Goal: Share content: Share content

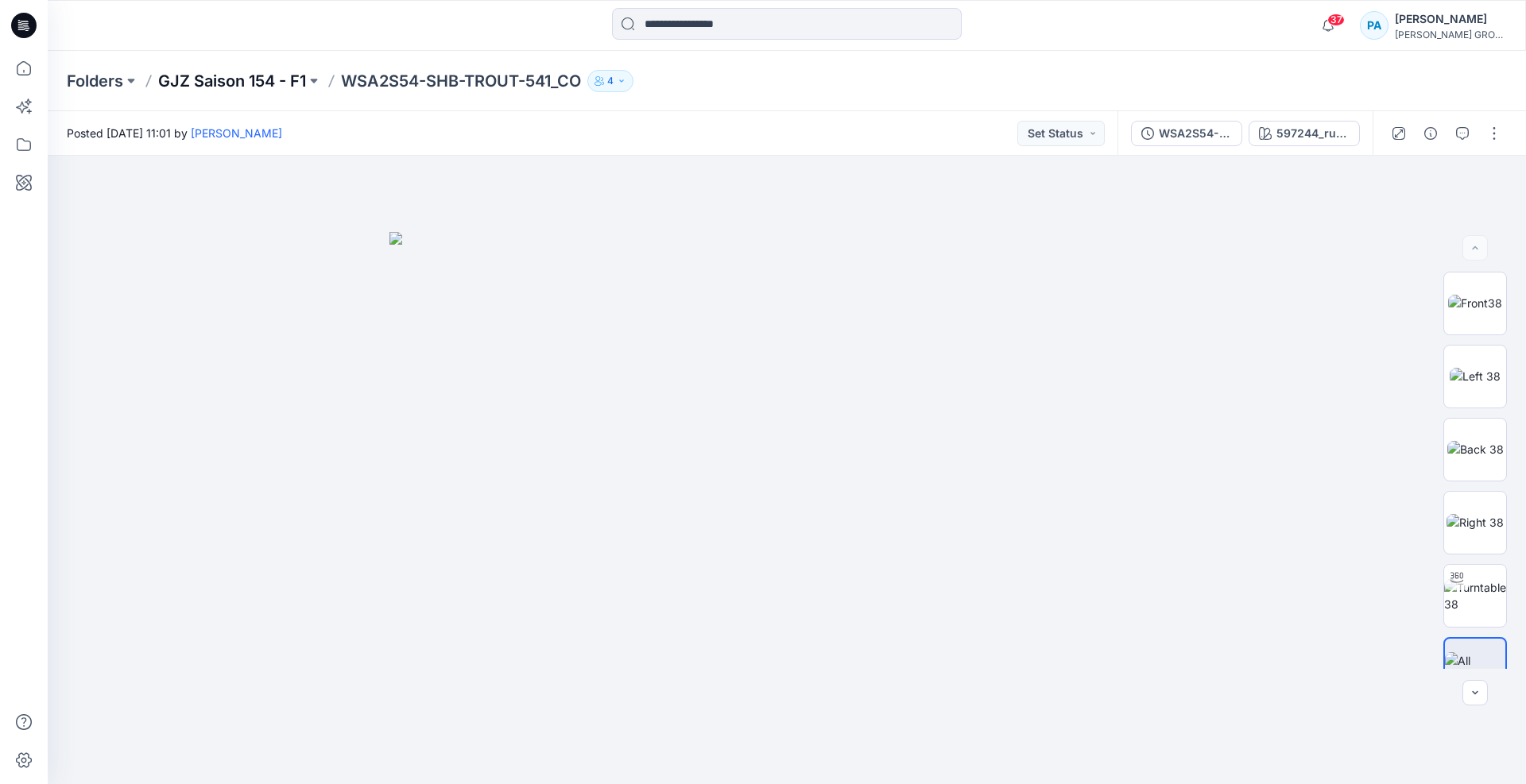
click at [267, 78] on p "GJZ Saison 154 - F1" at bounding box center [232, 80] width 148 height 22
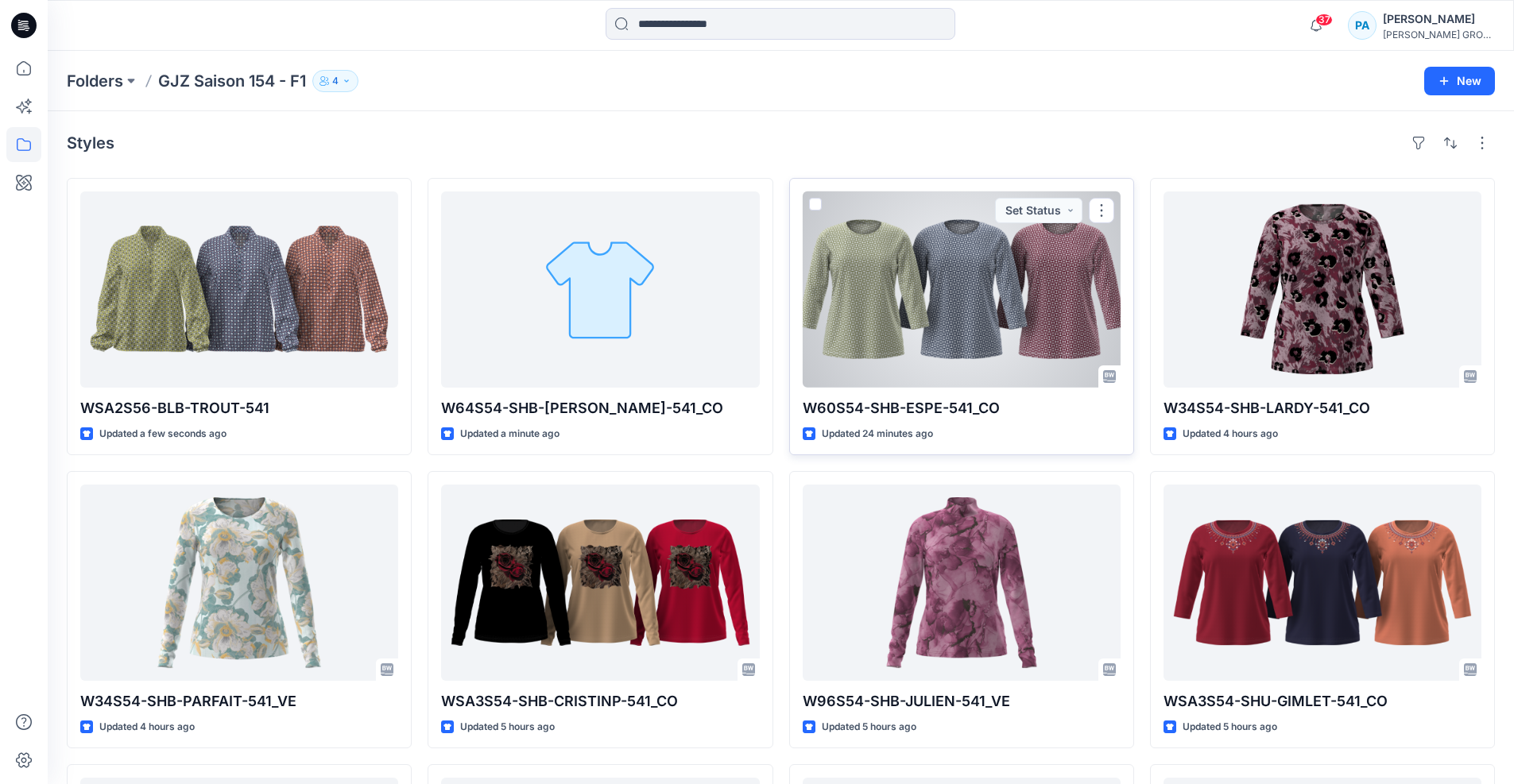
click at [977, 320] on div at bounding box center [962, 290] width 318 height 197
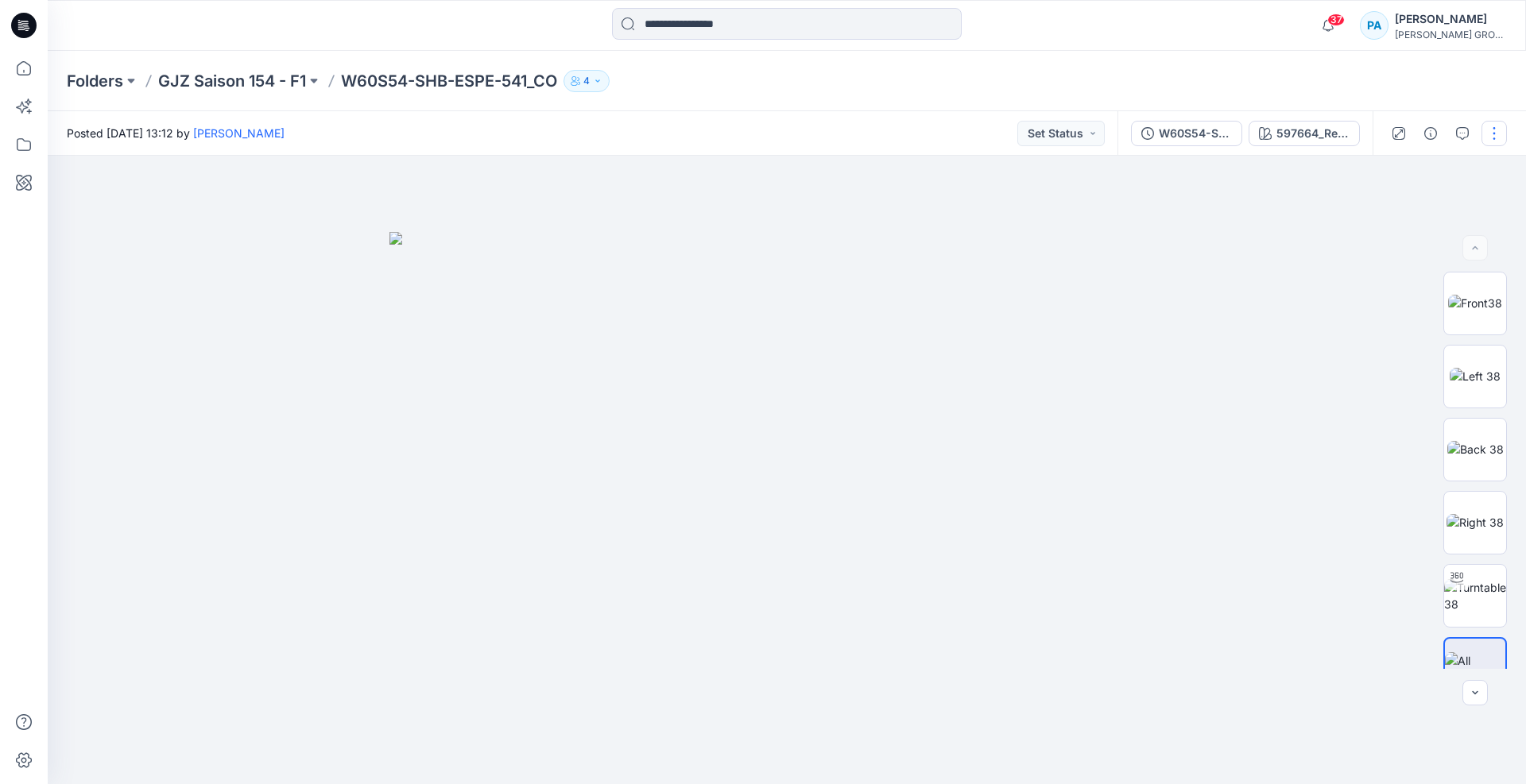
click at [1496, 133] on button "button" at bounding box center [1494, 133] width 26 height 26
click at [1436, 307] on p "Duplicate to..." at bounding box center [1419, 303] width 73 height 16
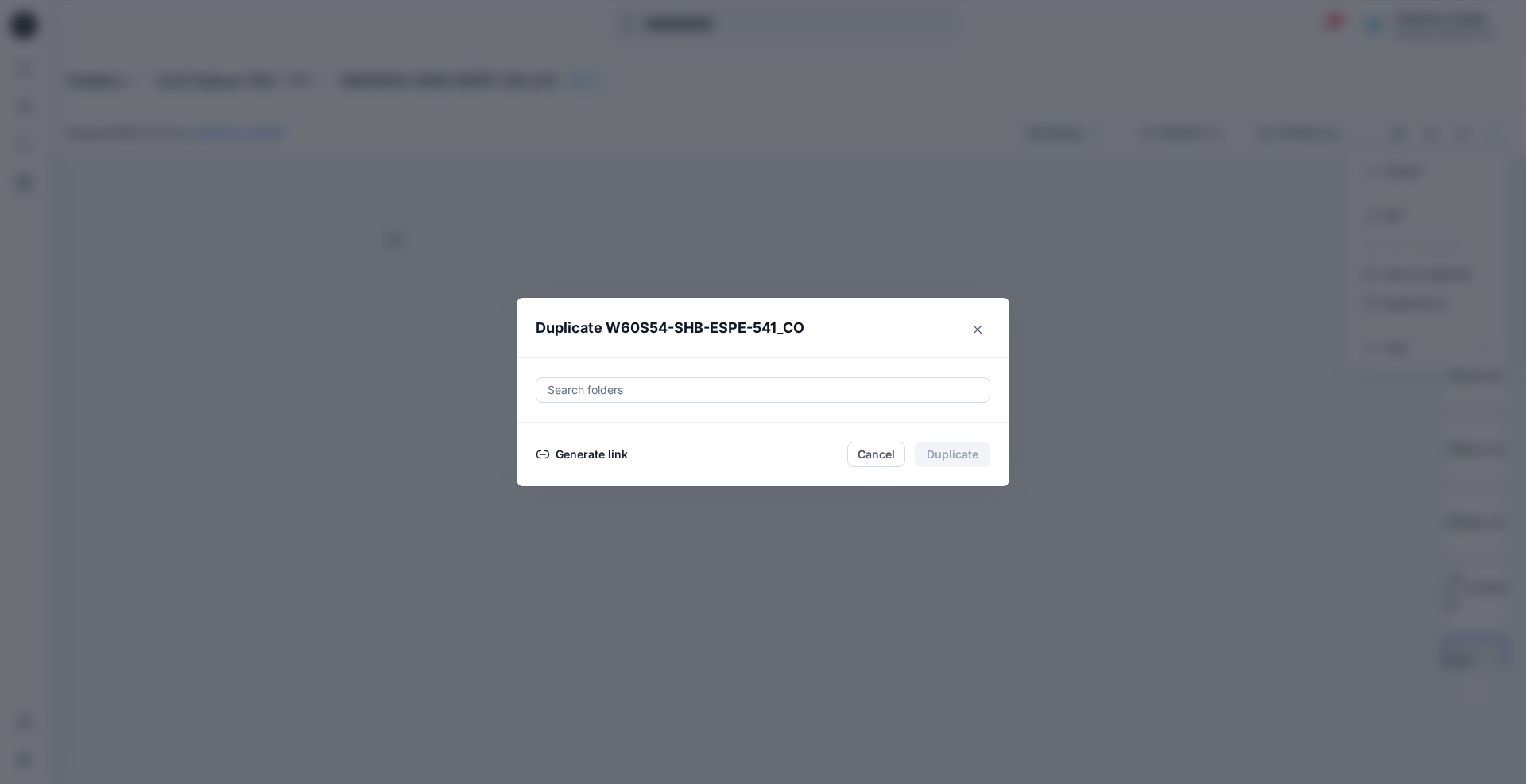
click at [588, 450] on button "Generate link" at bounding box center [582, 455] width 93 height 19
click at [562, 453] on button "Copy link" at bounding box center [572, 455] width 73 height 19
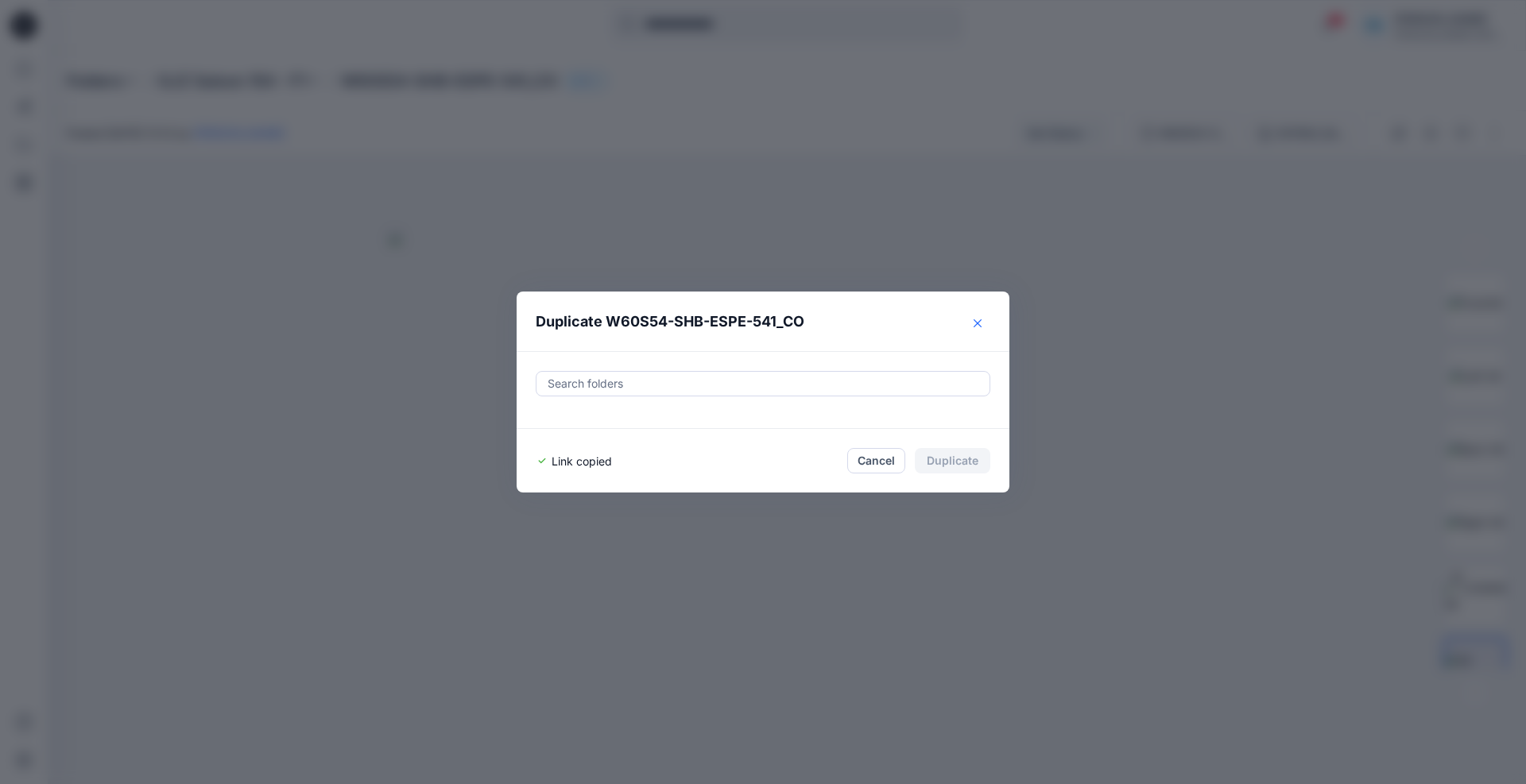
click at [971, 324] on button "Close" at bounding box center [977, 323] width 26 height 26
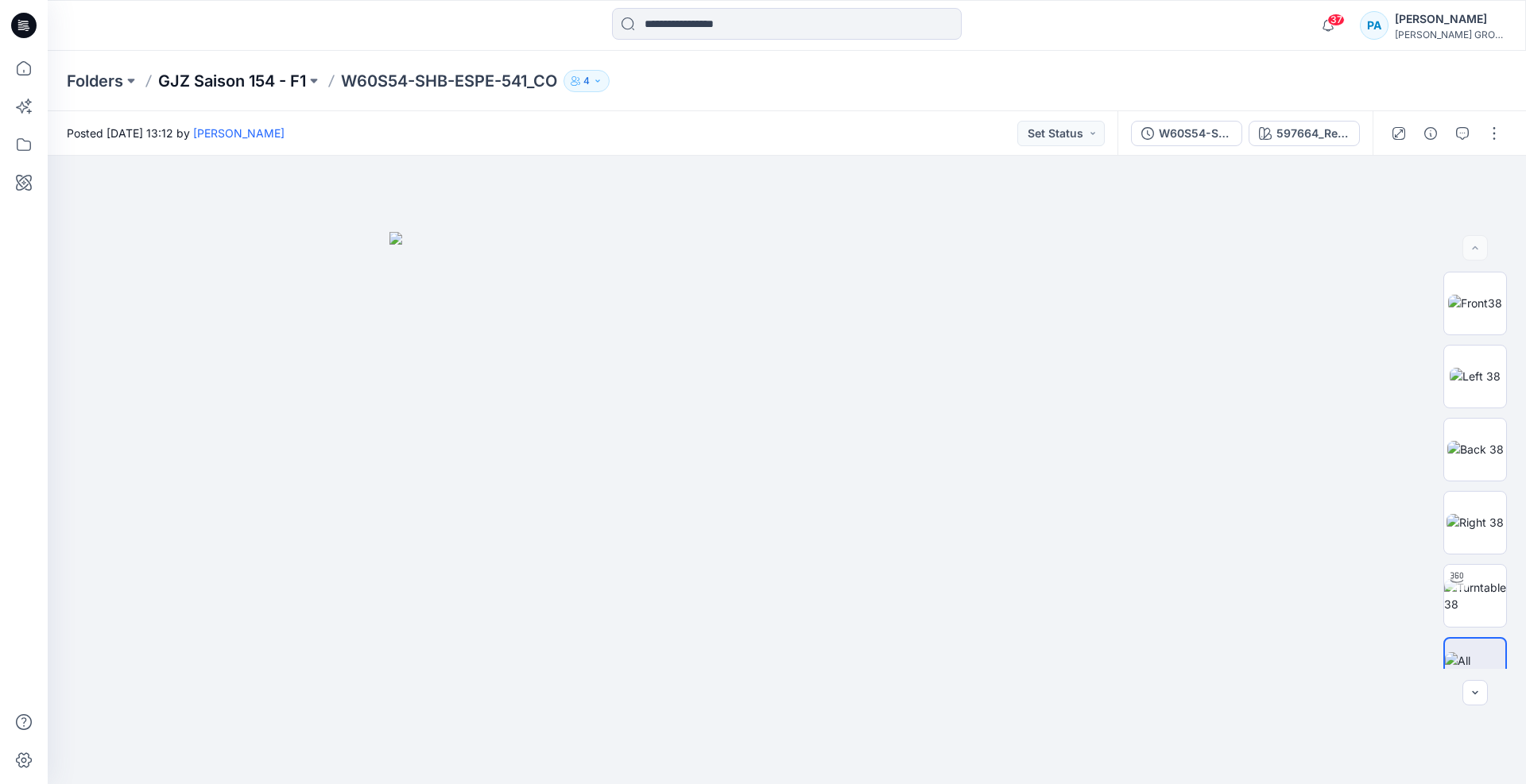
click at [242, 84] on p "GJZ Saison 154 - F1" at bounding box center [232, 80] width 148 height 22
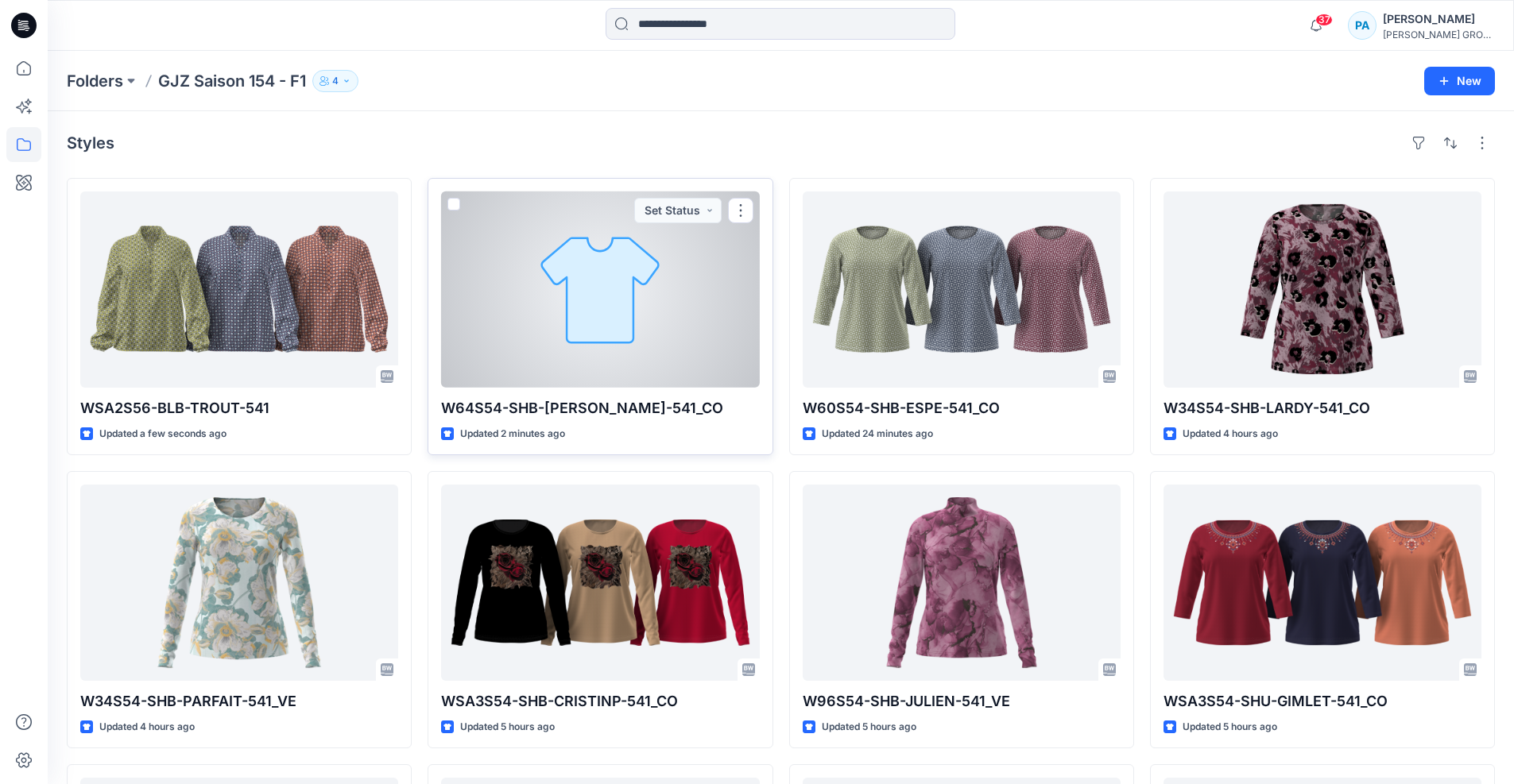
click at [708, 331] on div at bounding box center [600, 290] width 318 height 197
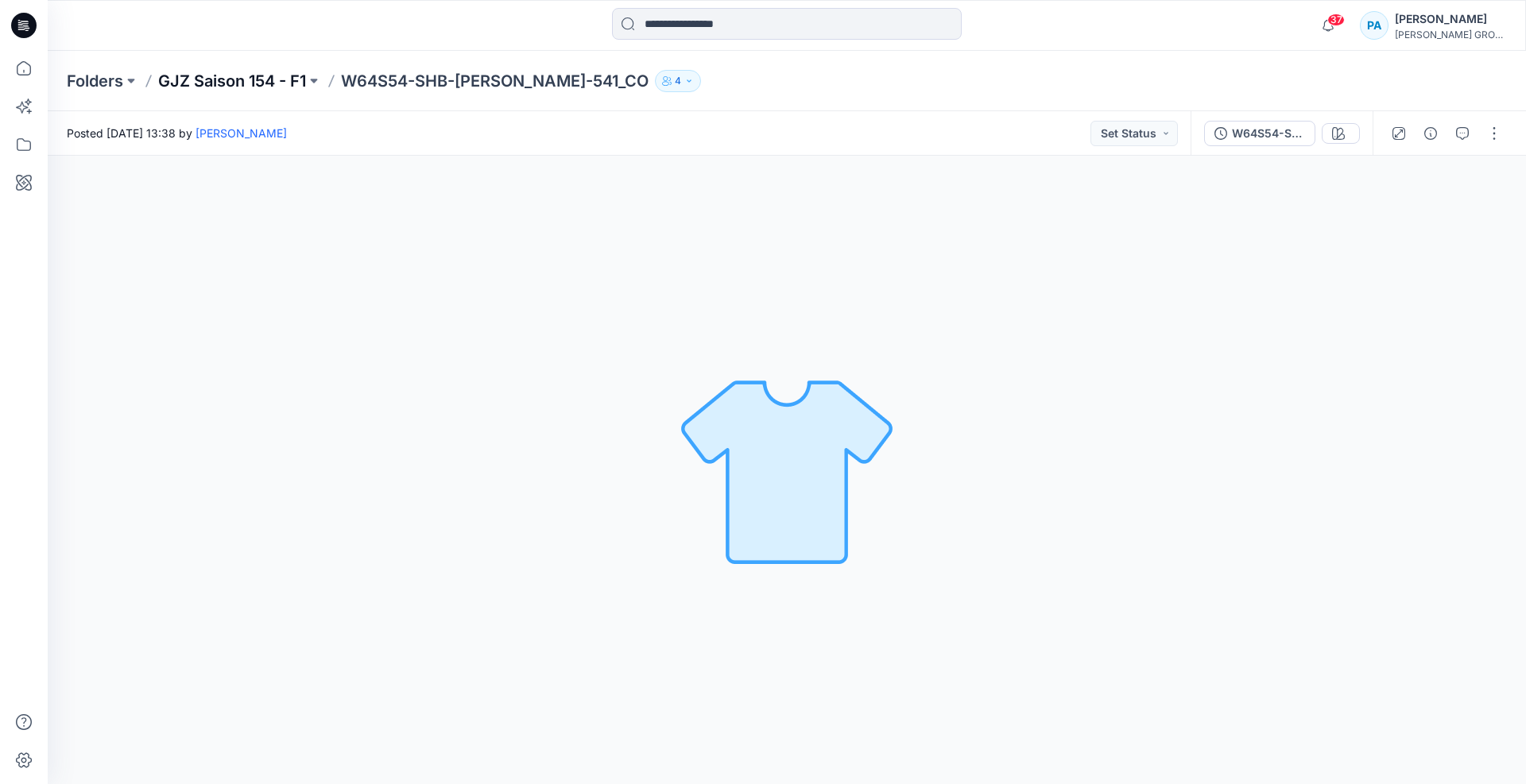
click at [246, 75] on p "GJZ Saison 154 - F1" at bounding box center [232, 80] width 148 height 22
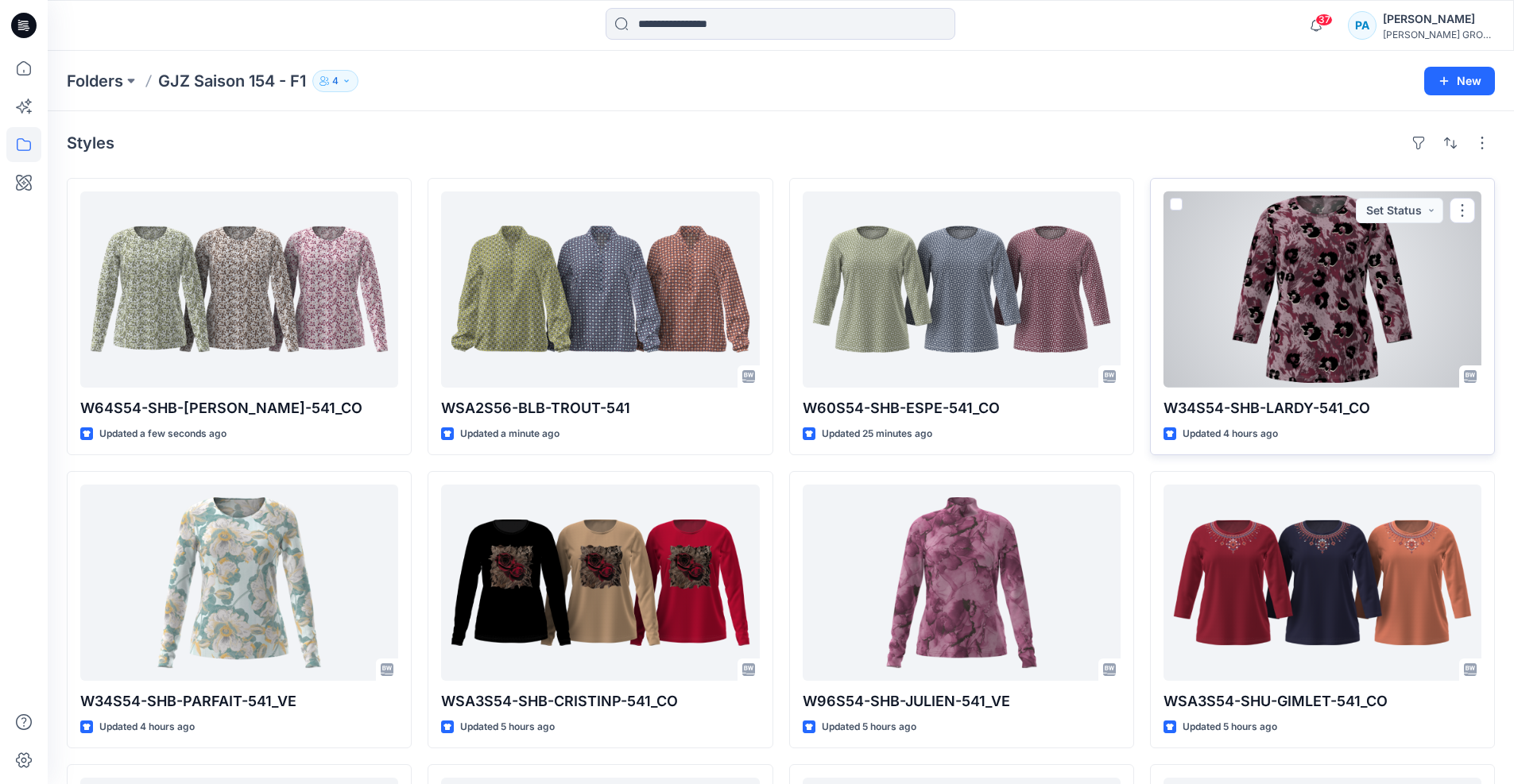
click at [1253, 307] on div at bounding box center [1322, 290] width 318 height 197
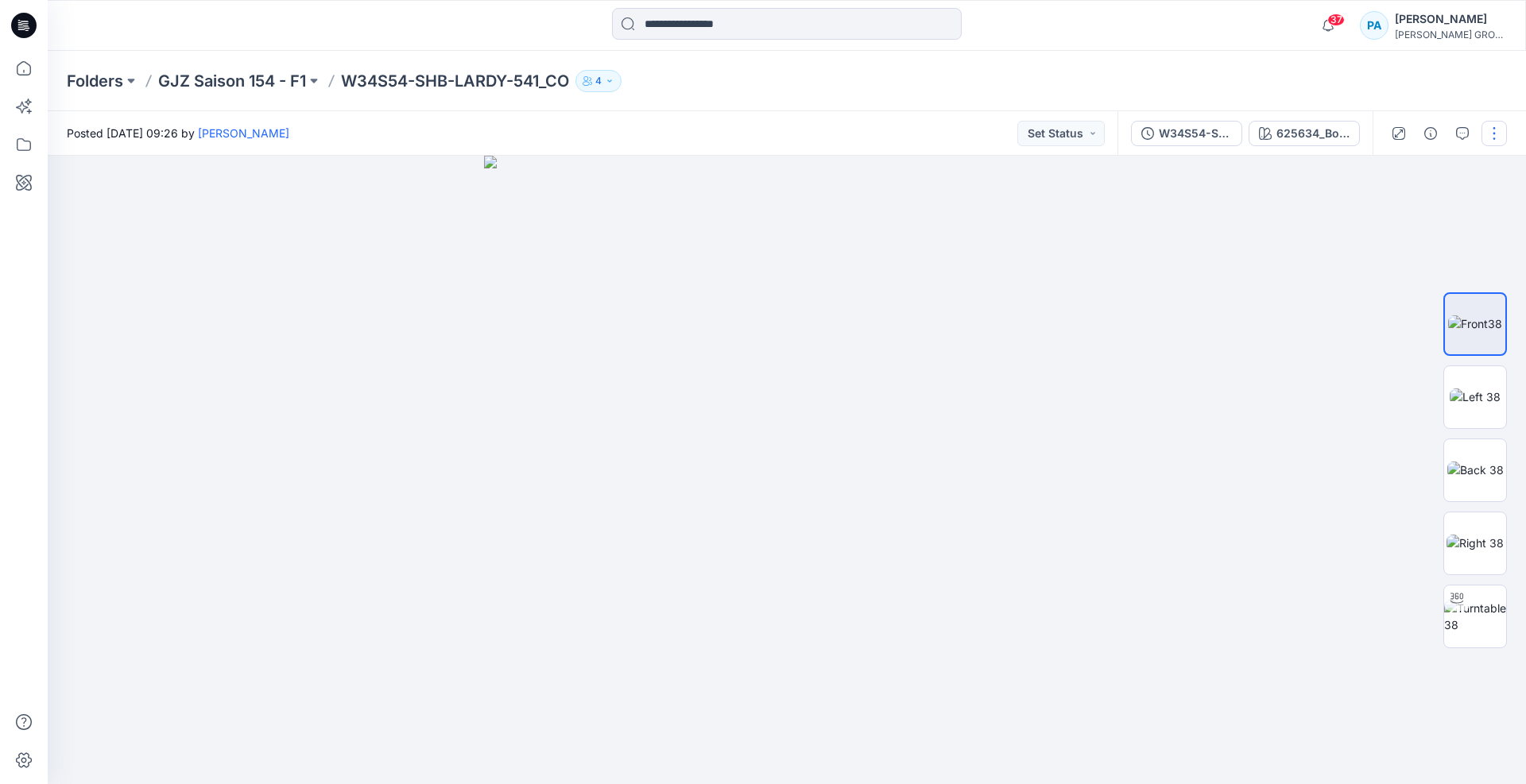
click at [1495, 143] on button "button" at bounding box center [1494, 133] width 26 height 26
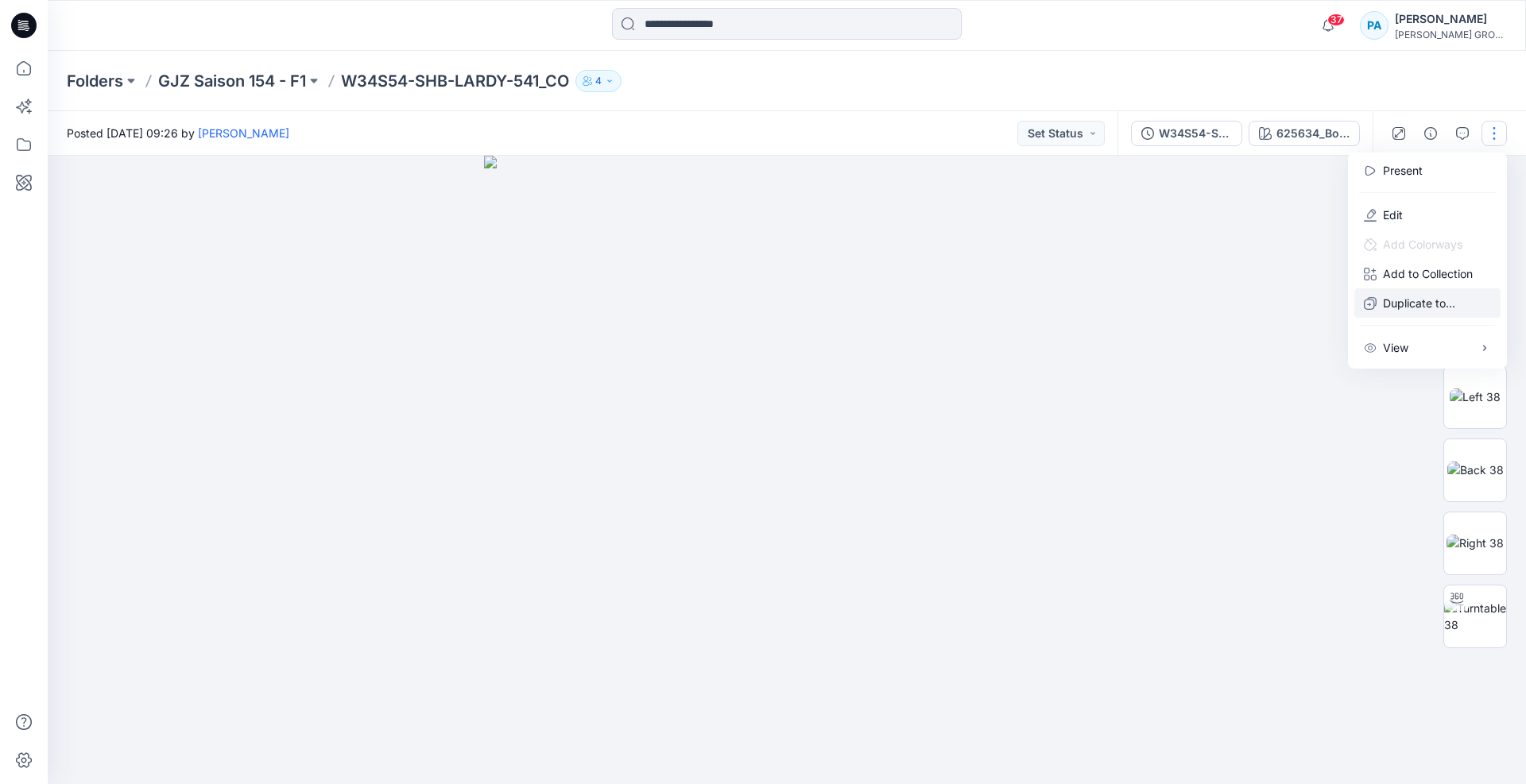
click at [1414, 315] on button "Duplicate to..." at bounding box center [1427, 303] width 146 height 30
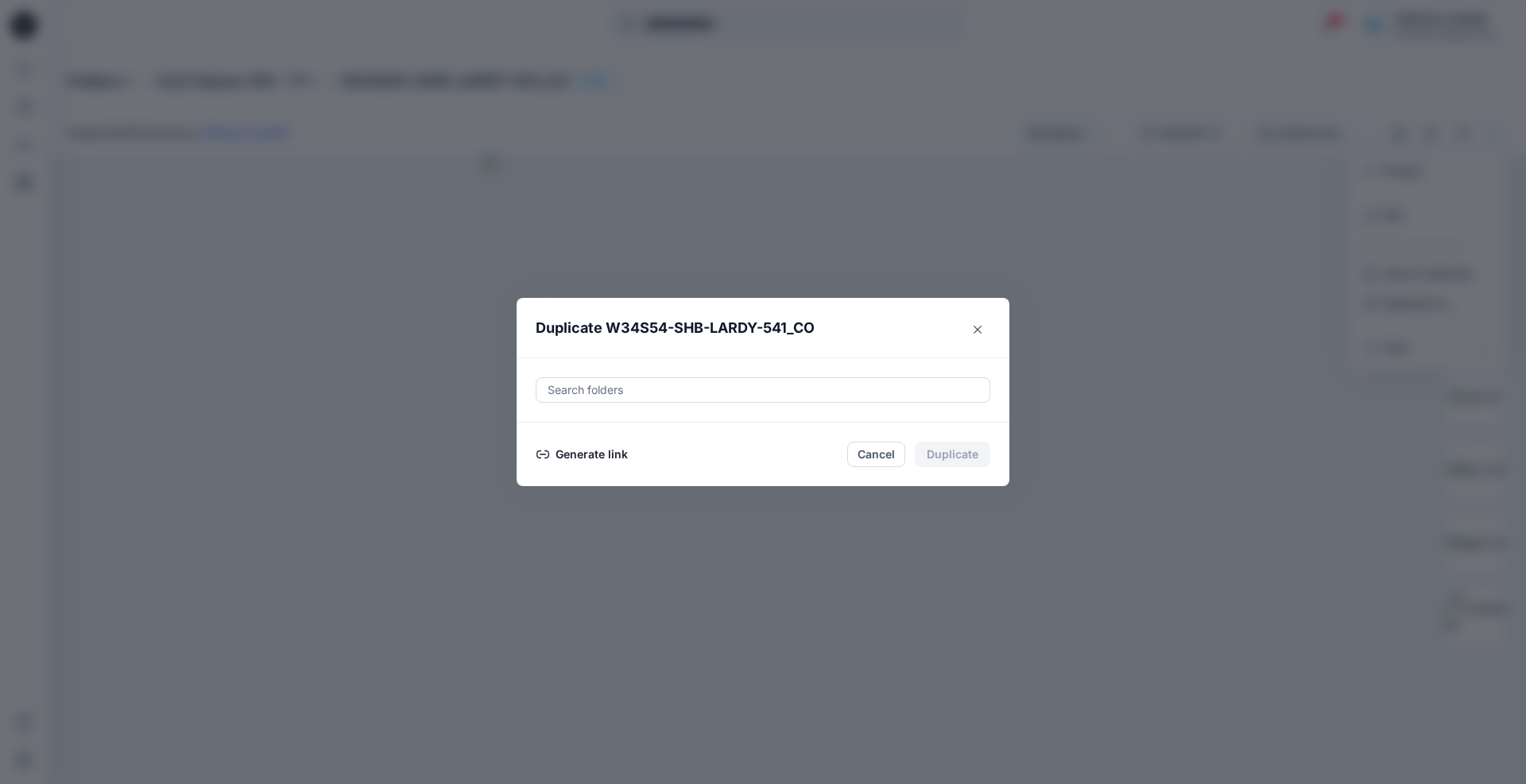
click at [607, 454] on button "Generate link" at bounding box center [582, 455] width 93 height 19
click at [574, 459] on button "Copy link" at bounding box center [572, 455] width 73 height 19
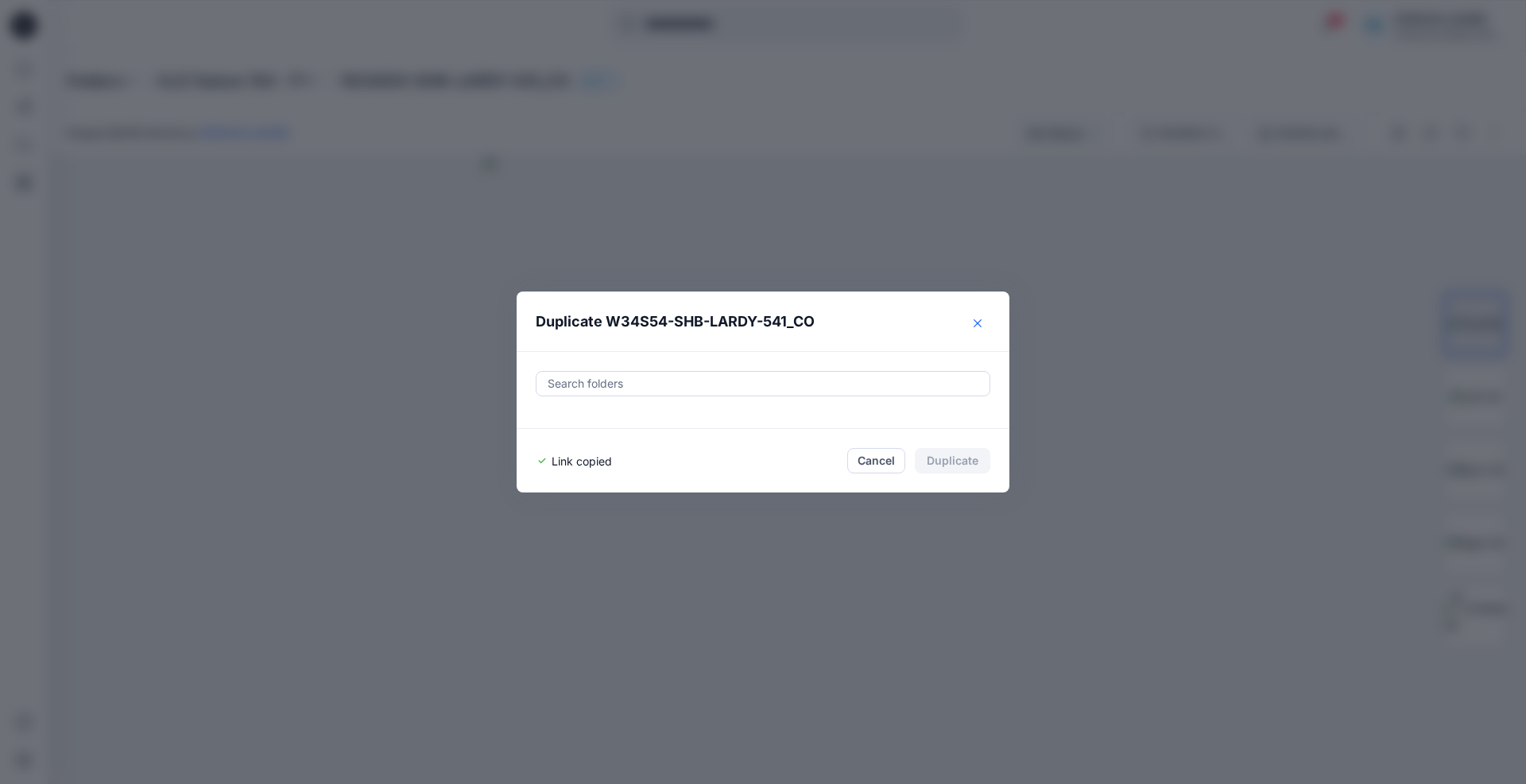
click at [979, 320] on icon "Close" at bounding box center [977, 324] width 8 height 8
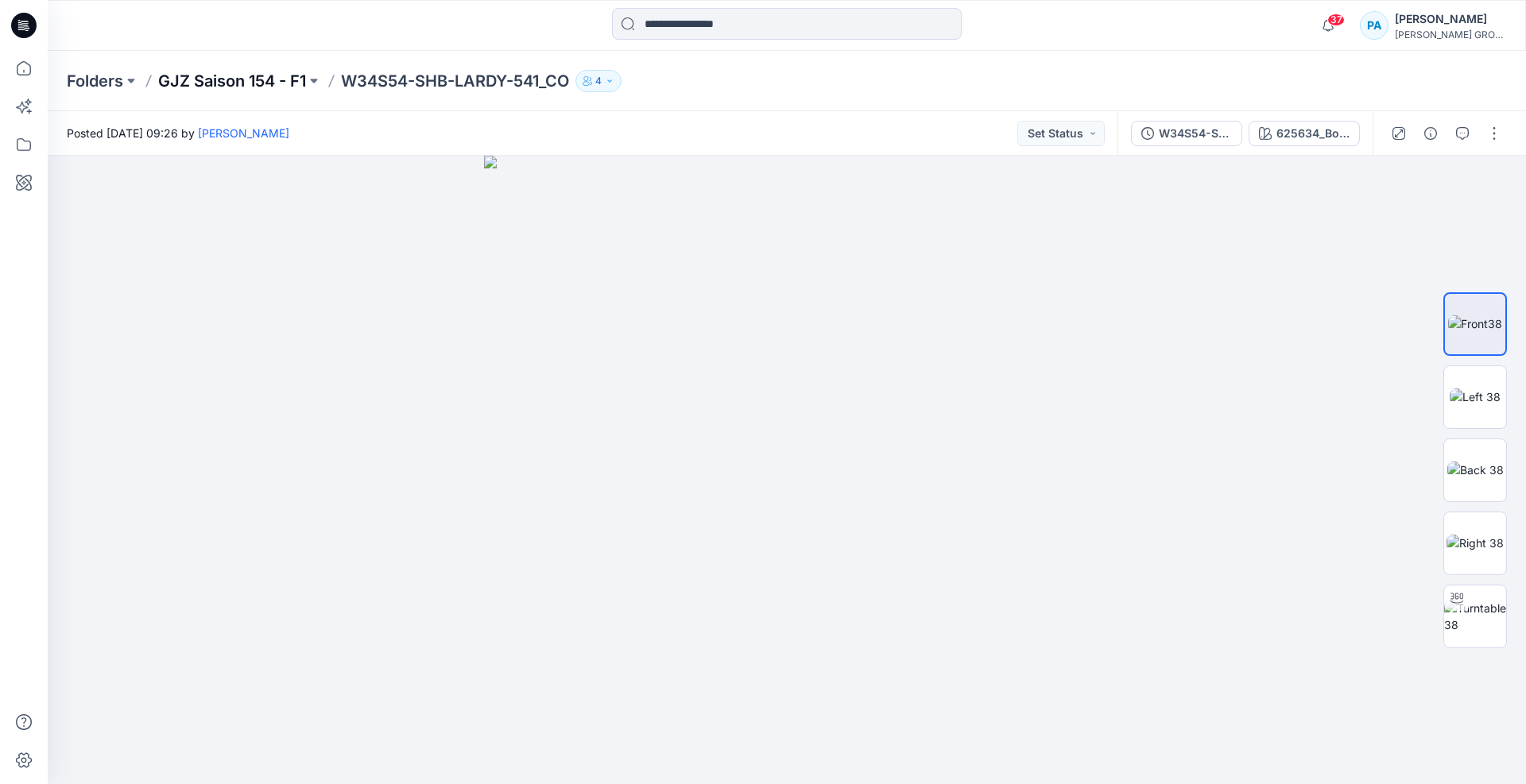
click at [286, 89] on p "GJZ Saison 154 - F1" at bounding box center [232, 80] width 148 height 22
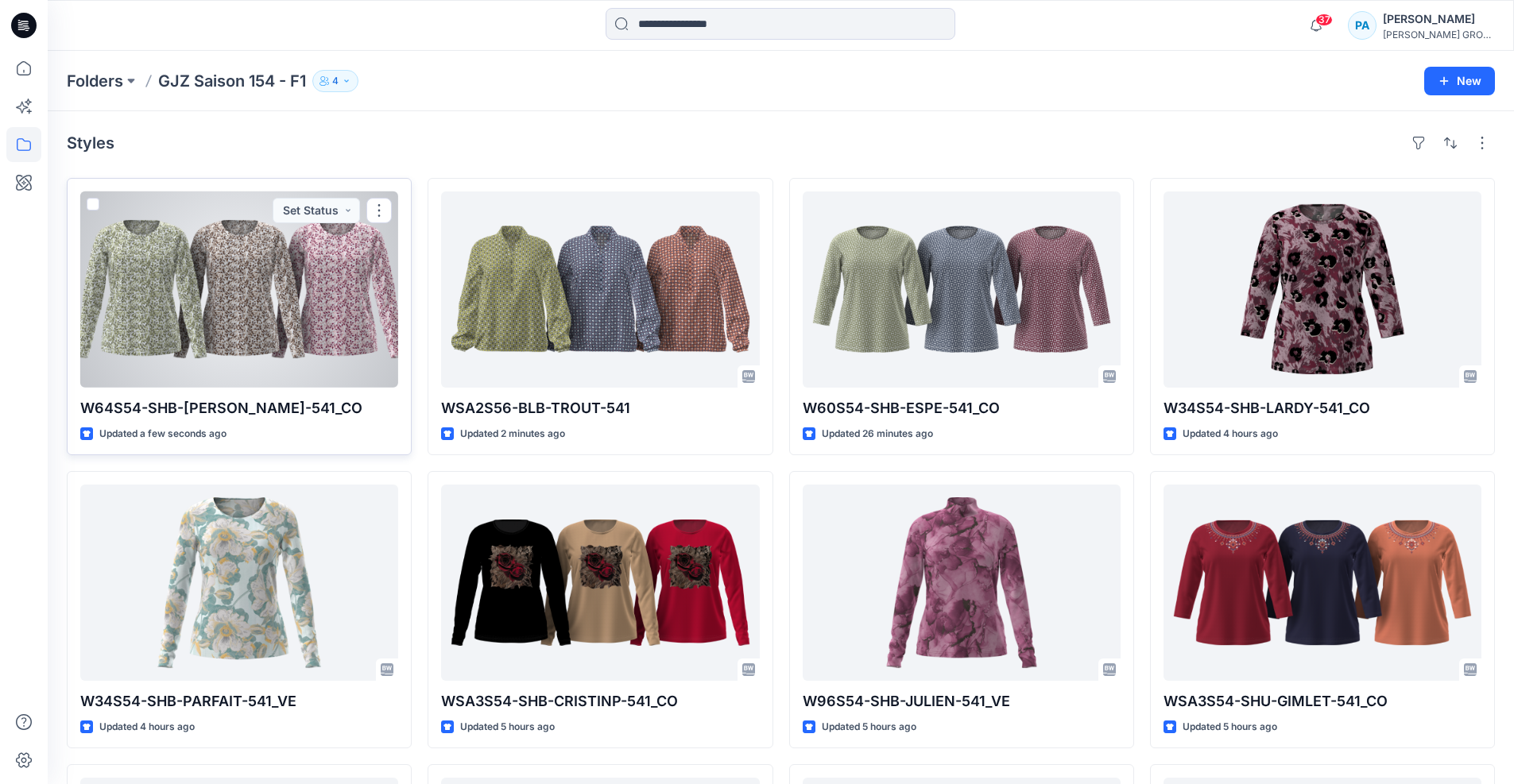
click at [372, 379] on div at bounding box center [239, 290] width 318 height 197
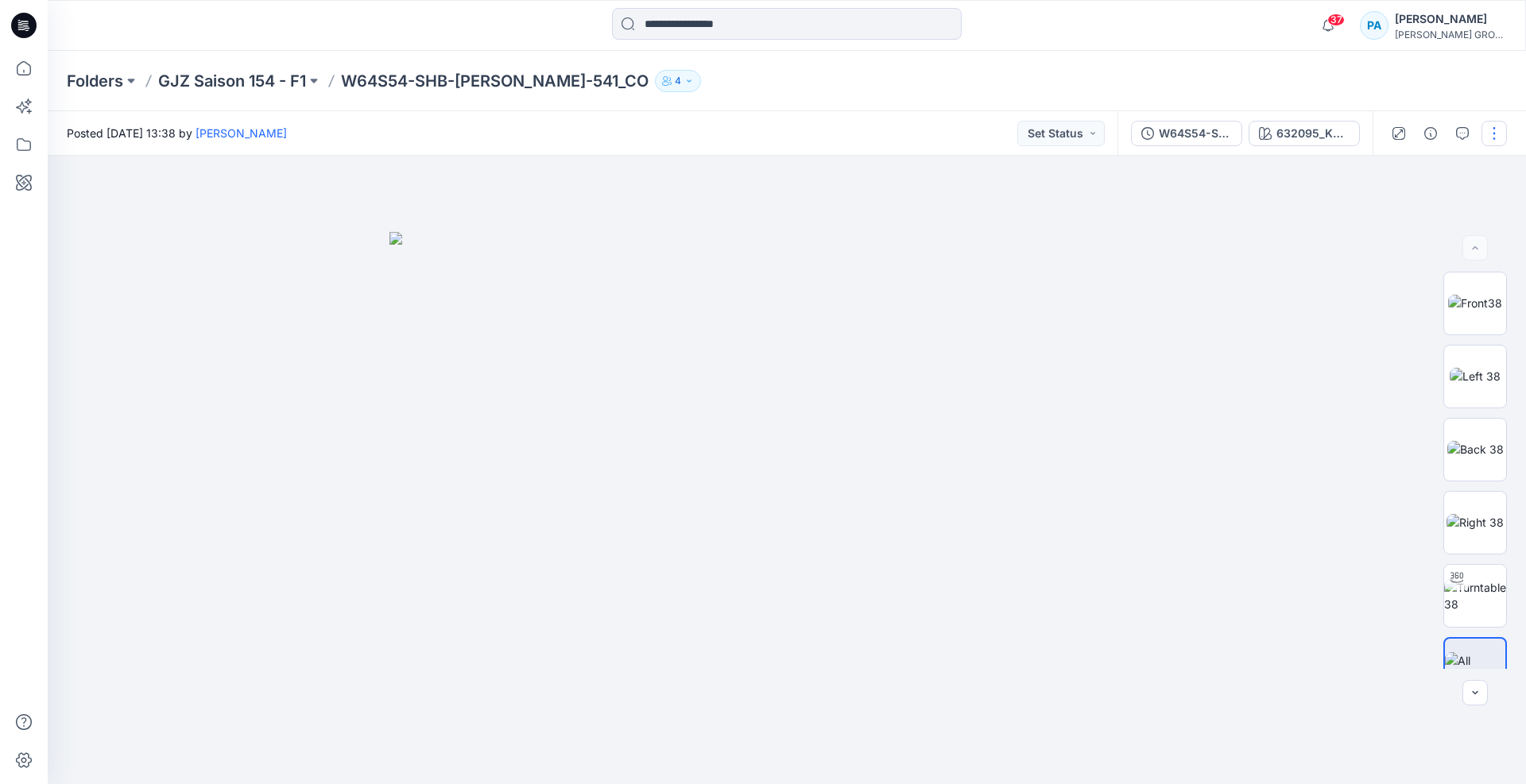
click at [1490, 139] on button "button" at bounding box center [1494, 133] width 26 height 26
click at [1413, 309] on p "Duplicate to..." at bounding box center [1419, 303] width 73 height 16
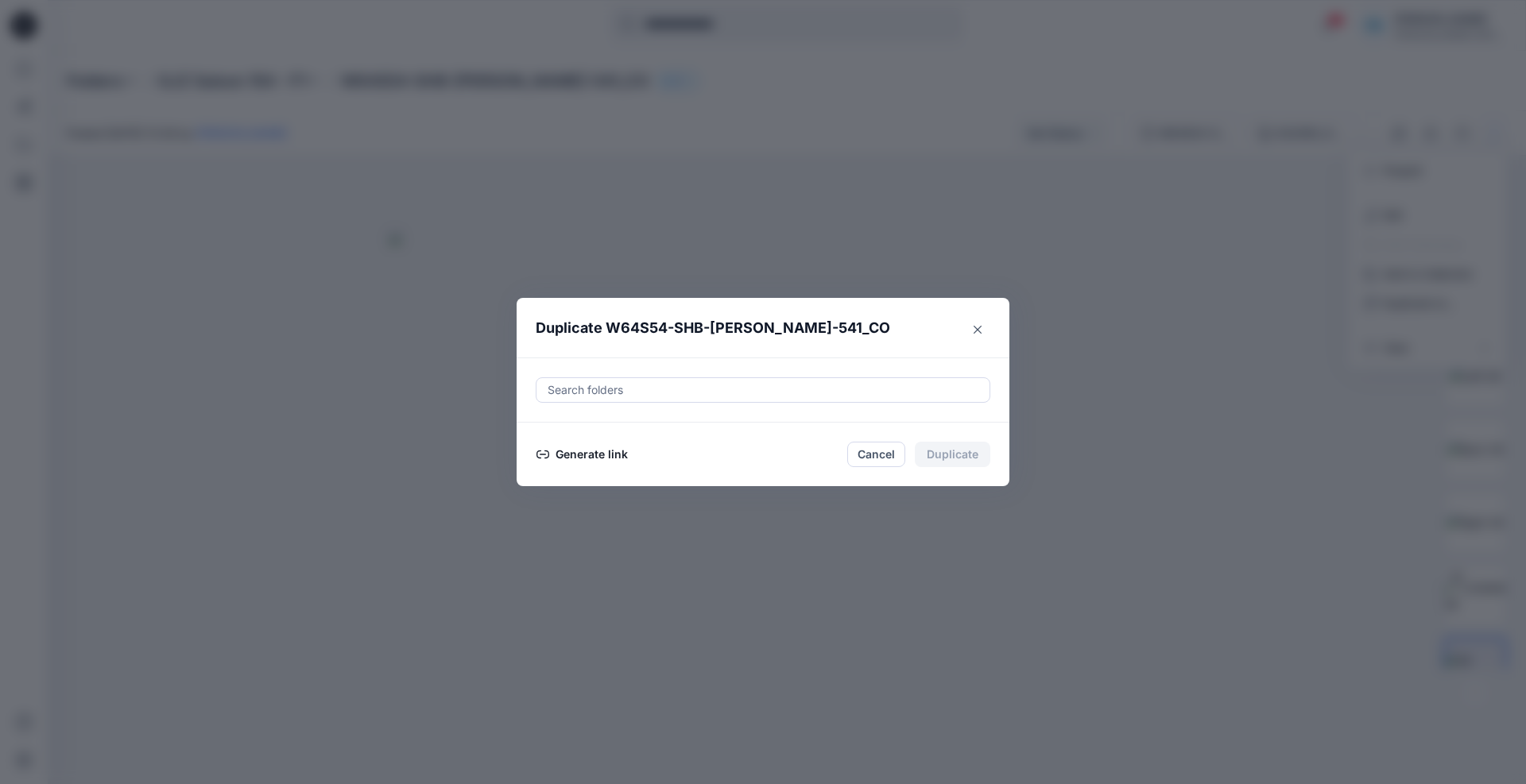
click at [573, 456] on button "Generate link" at bounding box center [582, 455] width 93 height 19
click at [578, 456] on button "Copy link" at bounding box center [572, 455] width 73 height 19
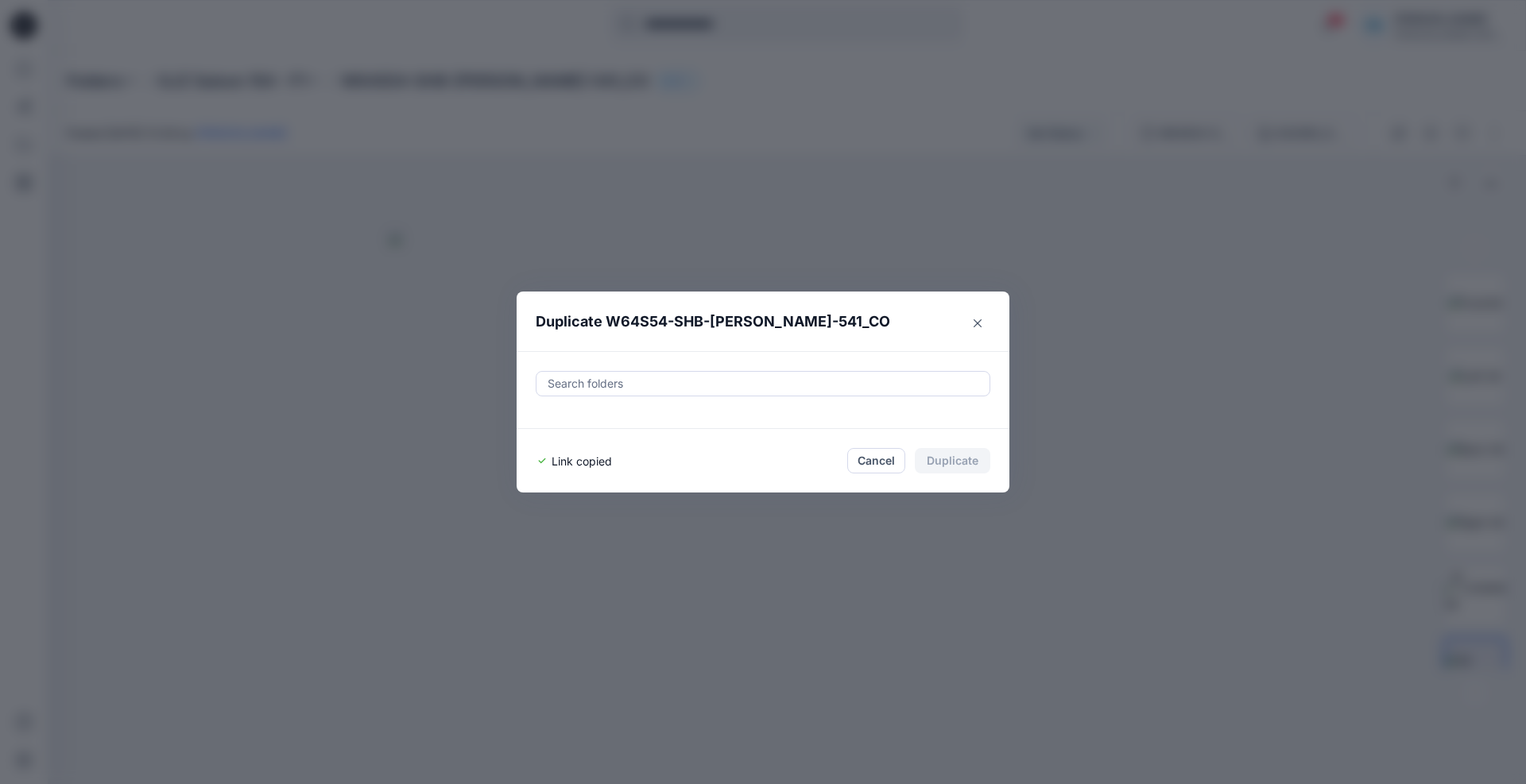
click at [971, 323] on button "Close" at bounding box center [977, 323] width 26 height 26
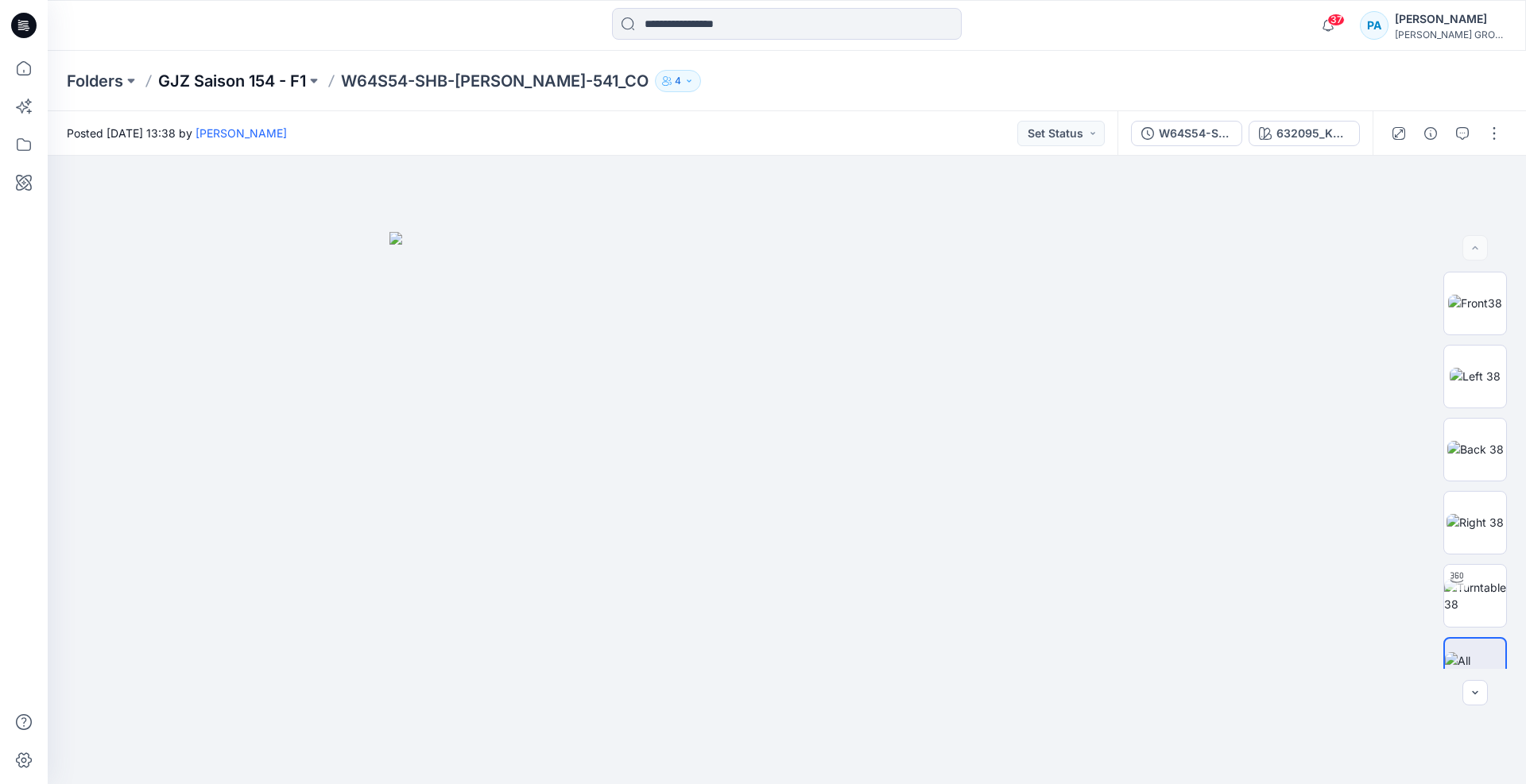
click at [259, 78] on p "GJZ Saison 154 - F1" at bounding box center [232, 80] width 148 height 22
